Goal: Check status: Check status

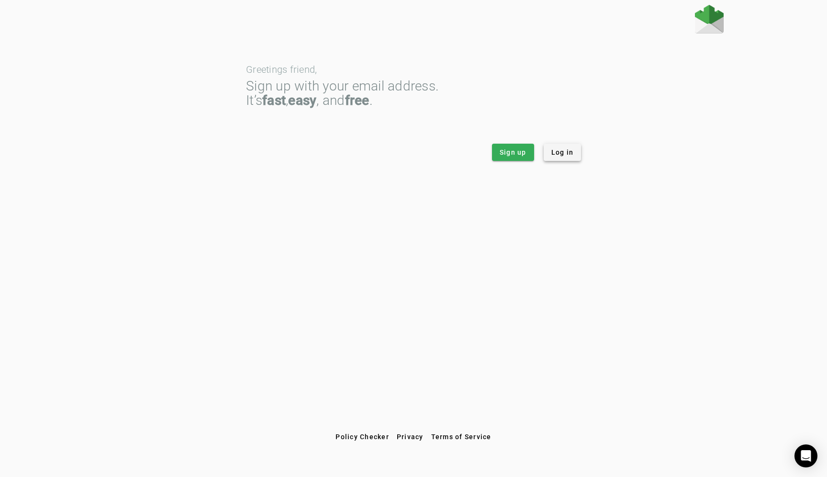
click at [558, 151] on span "Log in" at bounding box center [562, 152] width 22 height 10
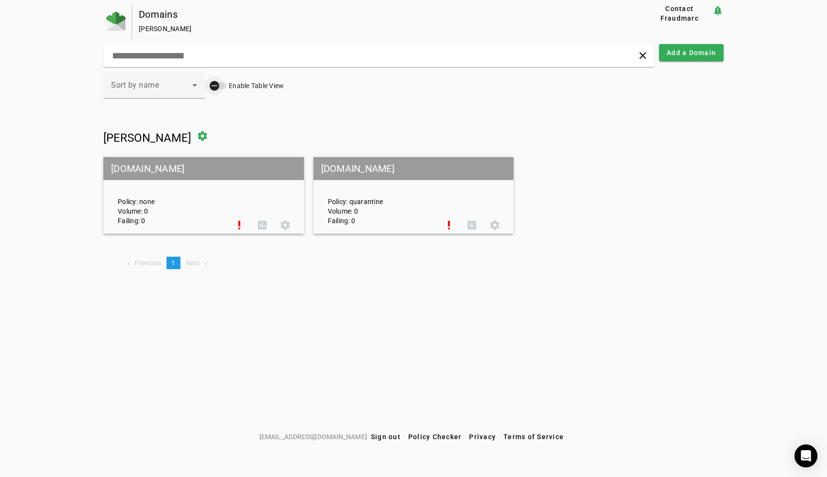
click at [216, 85] on icon "button" at bounding box center [214, 85] width 9 height 9
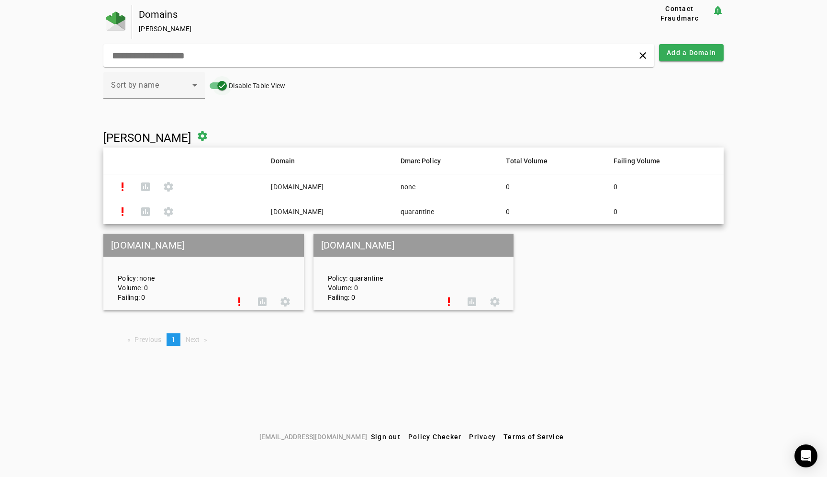
click at [220, 85] on icon "button" at bounding box center [222, 85] width 9 height 9
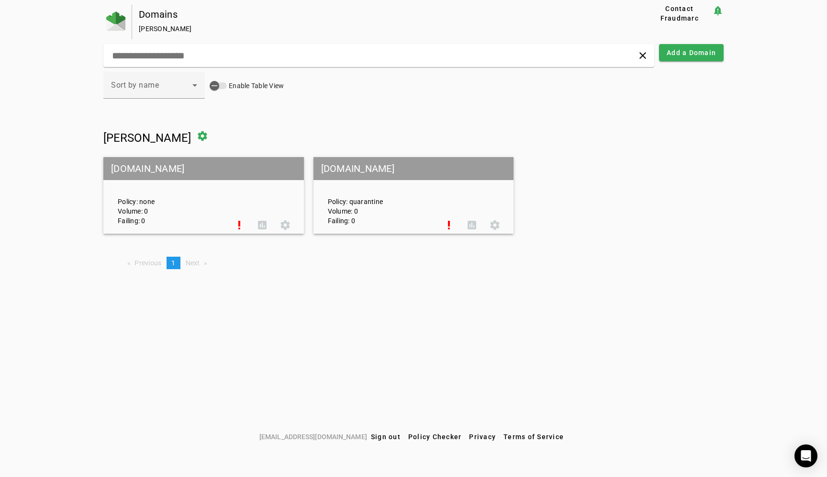
click at [346, 173] on mat-grid-tile-header "asana.com" at bounding box center [413, 168] width 201 height 23
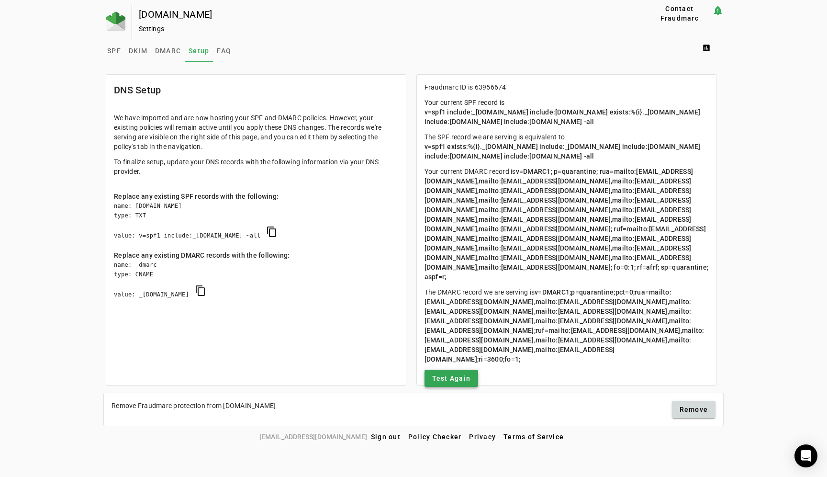
click at [455, 382] on span "Test Again" at bounding box center [451, 378] width 39 height 10
click at [181, 55] on span "DMARC" at bounding box center [168, 50] width 26 height 23
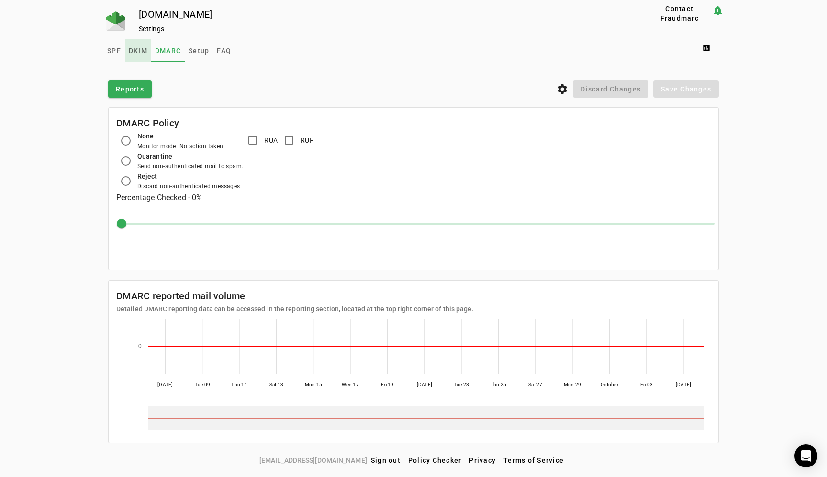
click at [136, 48] on span "DKIM" at bounding box center [138, 50] width 19 height 7
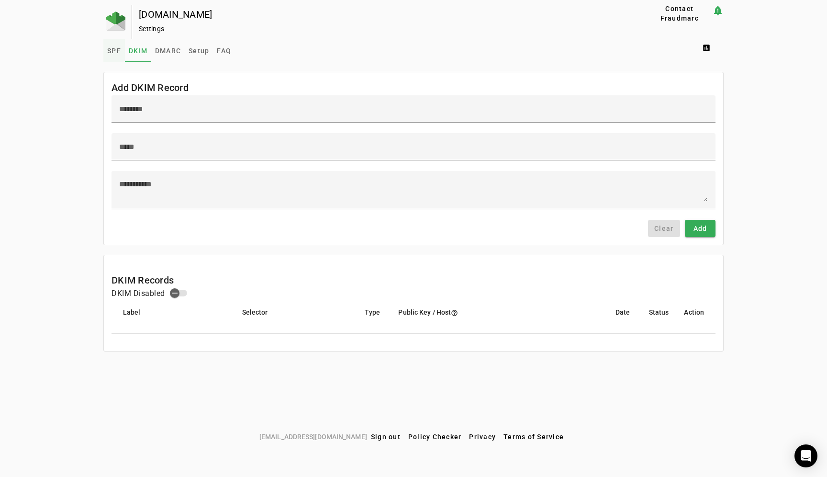
click at [114, 54] on span "SPF" at bounding box center [114, 50] width 14 height 7
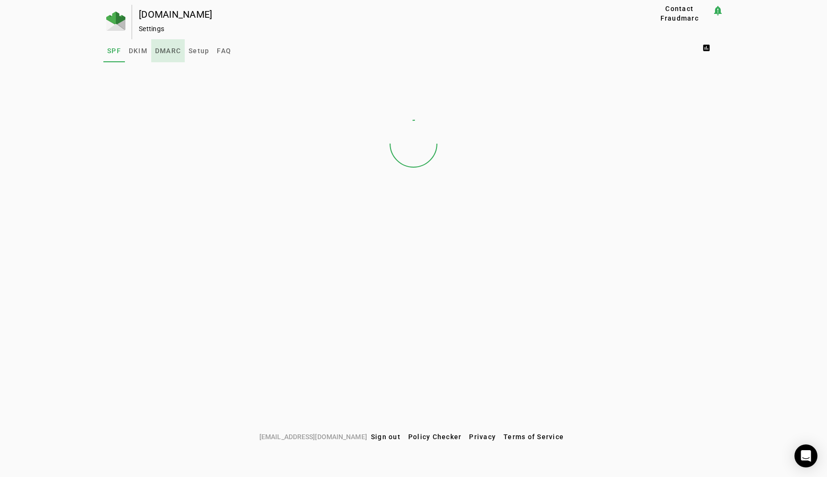
click at [166, 51] on span "DMARC" at bounding box center [168, 50] width 26 height 7
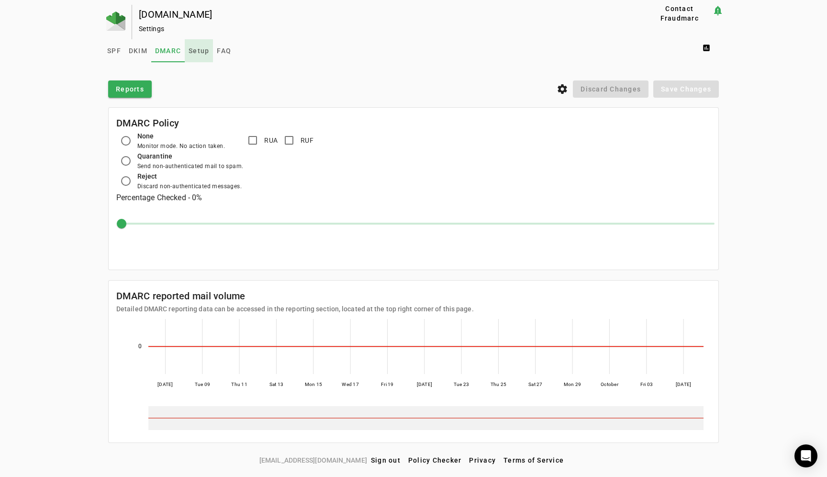
click at [200, 57] on span "Setup" at bounding box center [199, 50] width 21 height 23
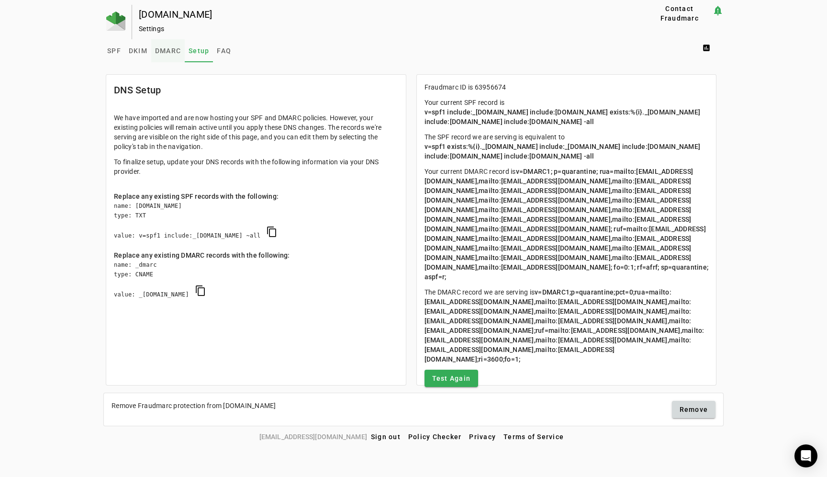
click at [168, 56] on span "DMARC" at bounding box center [168, 50] width 26 height 23
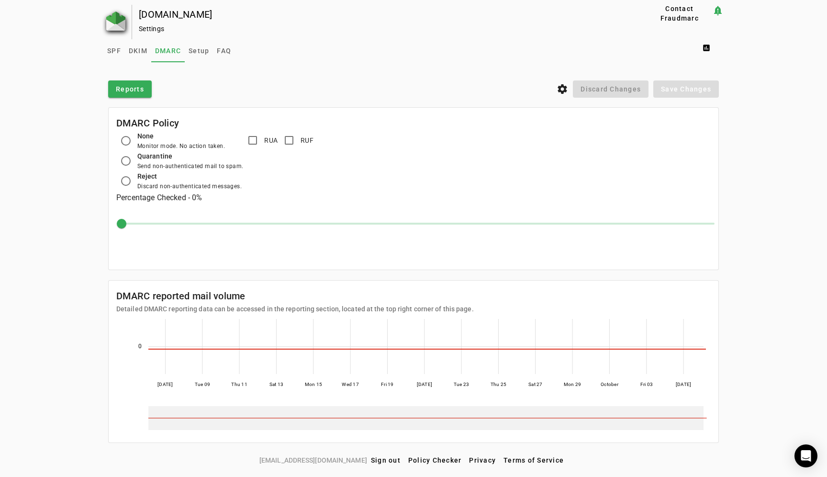
click at [111, 20] on img at bounding box center [115, 20] width 19 height 19
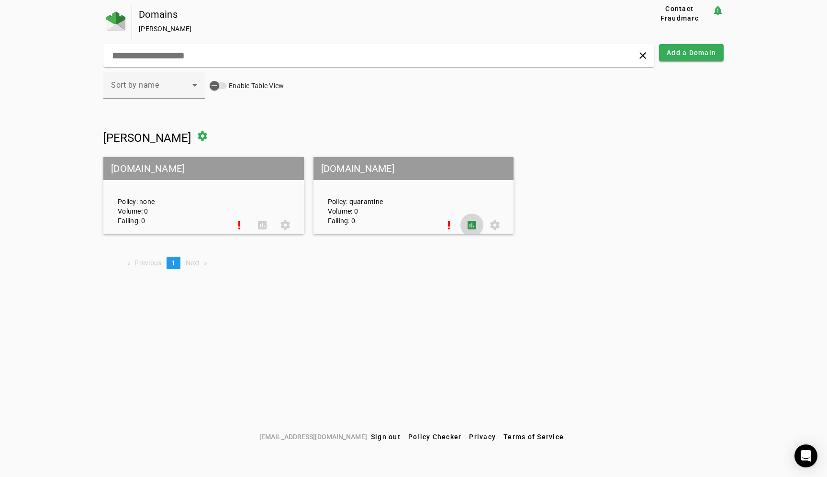
click at [474, 226] on span at bounding box center [471, 224] width 23 height 23
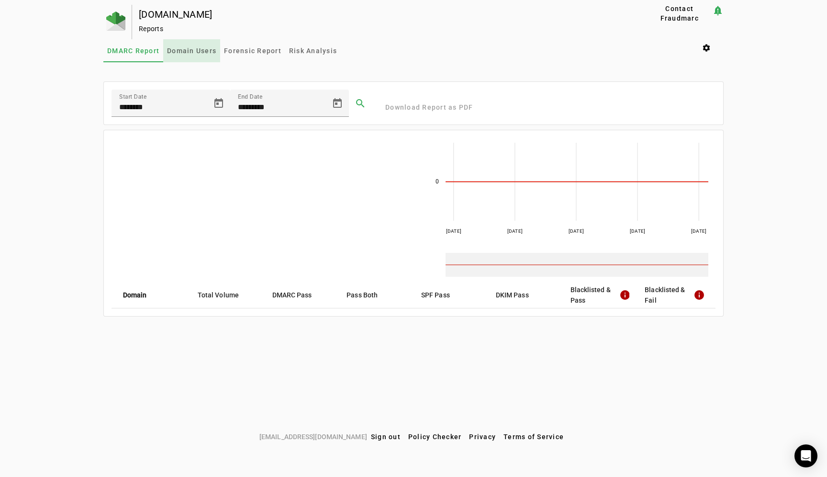
click at [196, 52] on span "Domain Users" at bounding box center [191, 50] width 49 height 7
